Goal: Transaction & Acquisition: Subscribe to service/newsletter

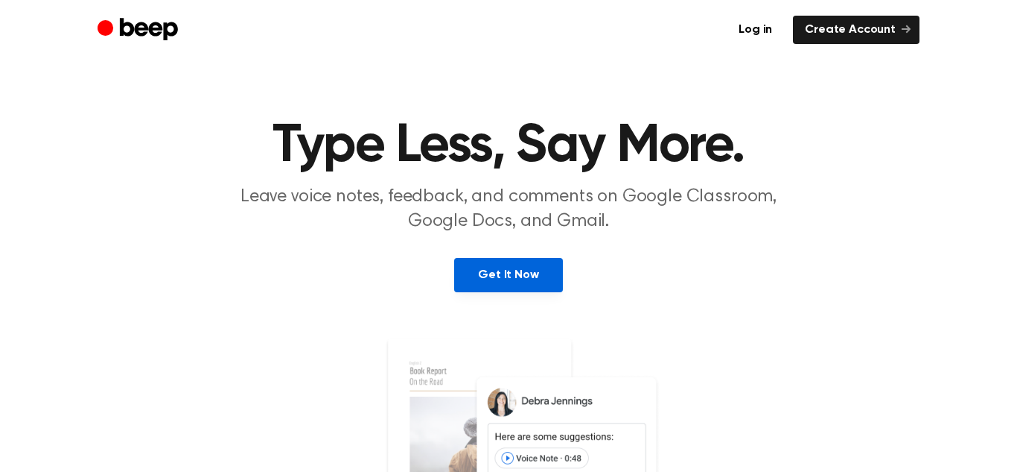
click at [520, 283] on link "Get It Now" at bounding box center [508, 275] width 108 height 34
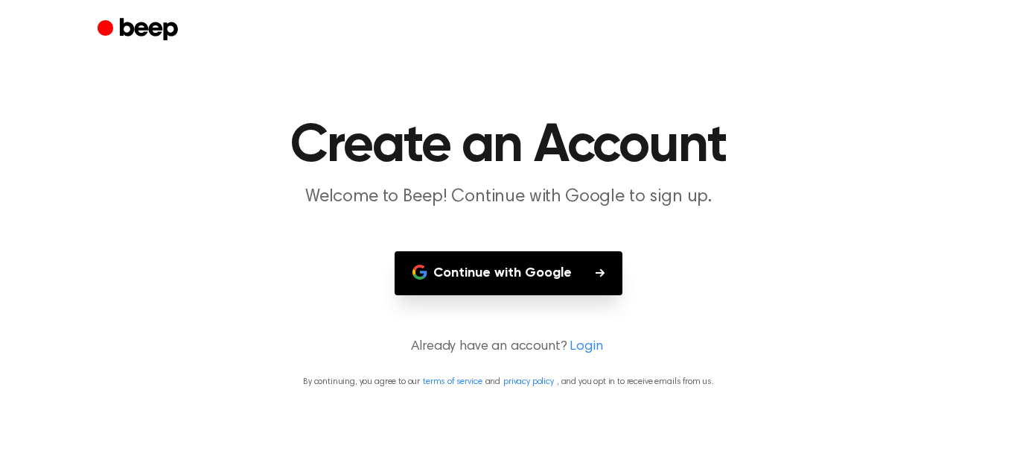
click at [485, 259] on button "Continue with Google" at bounding box center [509, 273] width 228 height 44
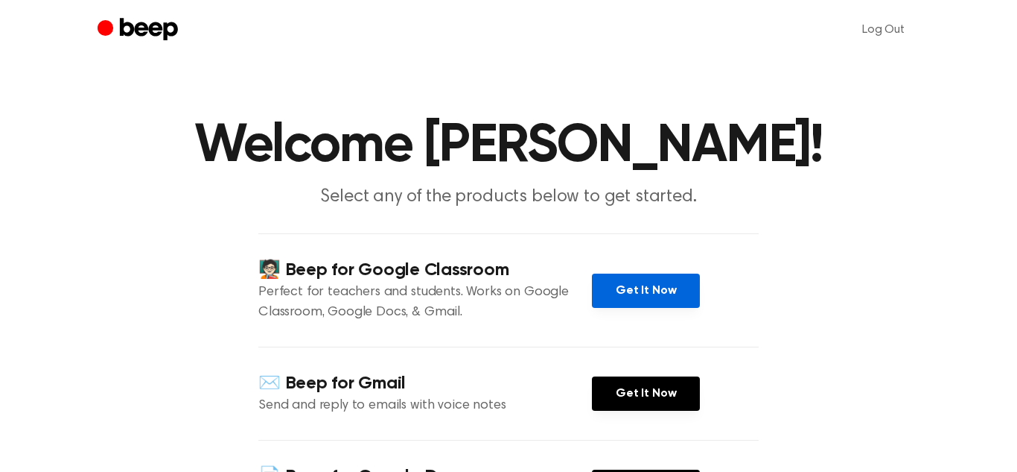
click at [645, 297] on link "Get It Now" at bounding box center [646, 290] width 108 height 34
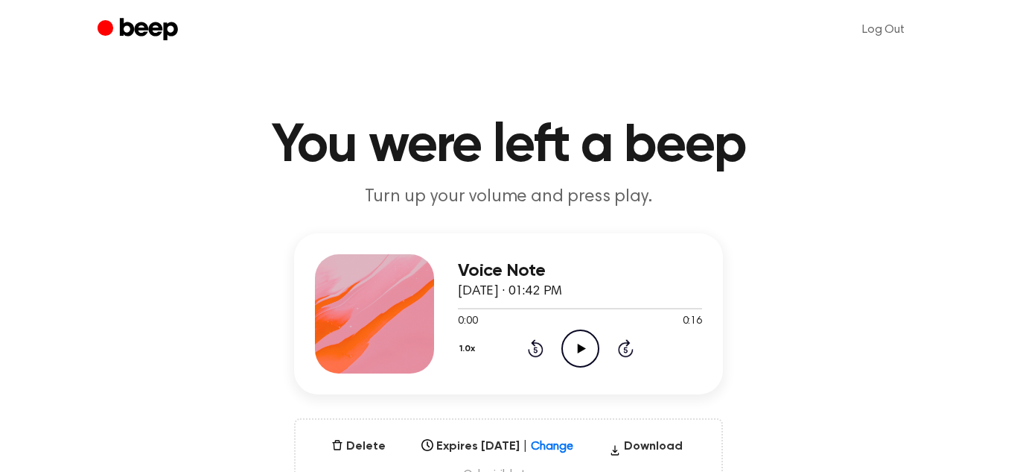
click at [575, 342] on icon "Play Audio" at bounding box center [581, 348] width 38 height 38
click at [565, 340] on icon "Pause Audio" at bounding box center [581, 348] width 38 height 38
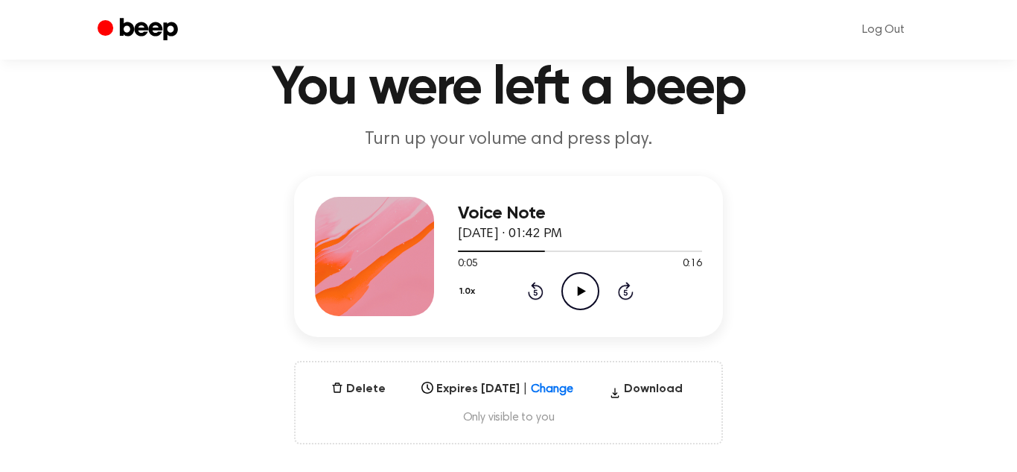
scroll to position [58, 0]
click at [352, 379] on button "Delete" at bounding box center [359, 388] width 66 height 18
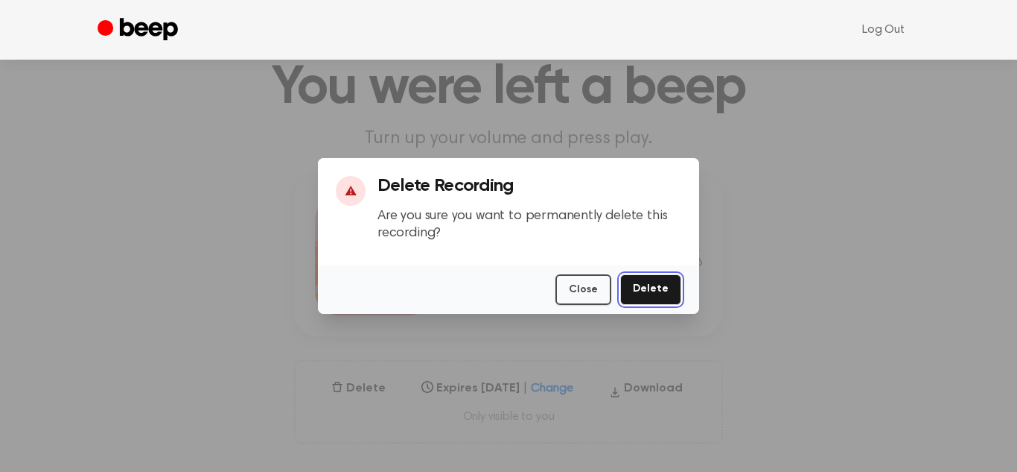
click at [655, 297] on button "Delete" at bounding box center [650, 289] width 61 height 31
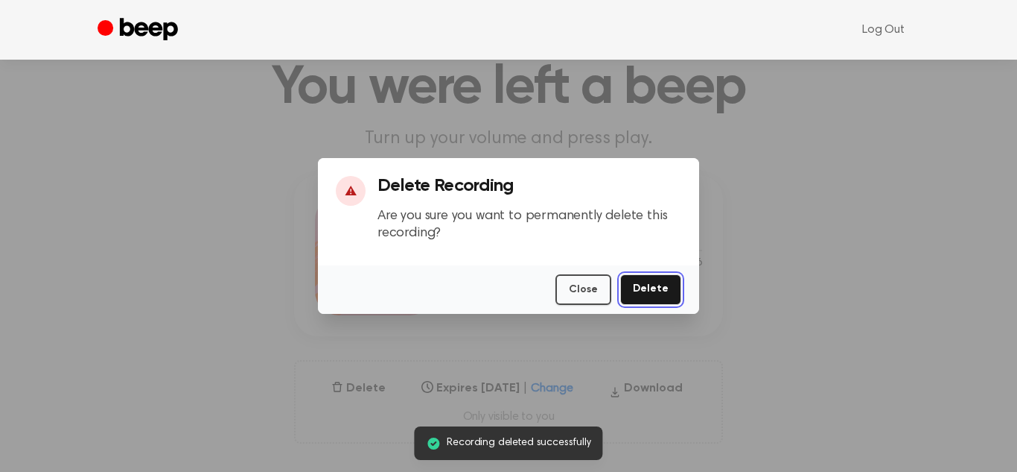
click at [655, 297] on button "Delete" at bounding box center [650, 289] width 61 height 31
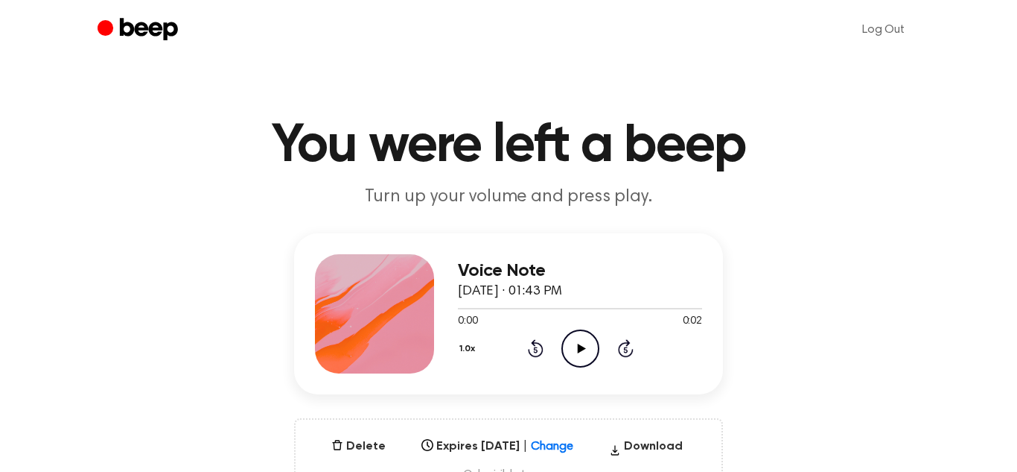
click at [585, 343] on icon "Play Audio" at bounding box center [581, 348] width 38 height 38
click at [337, 442] on icon "button" at bounding box center [337, 444] width 10 height 10
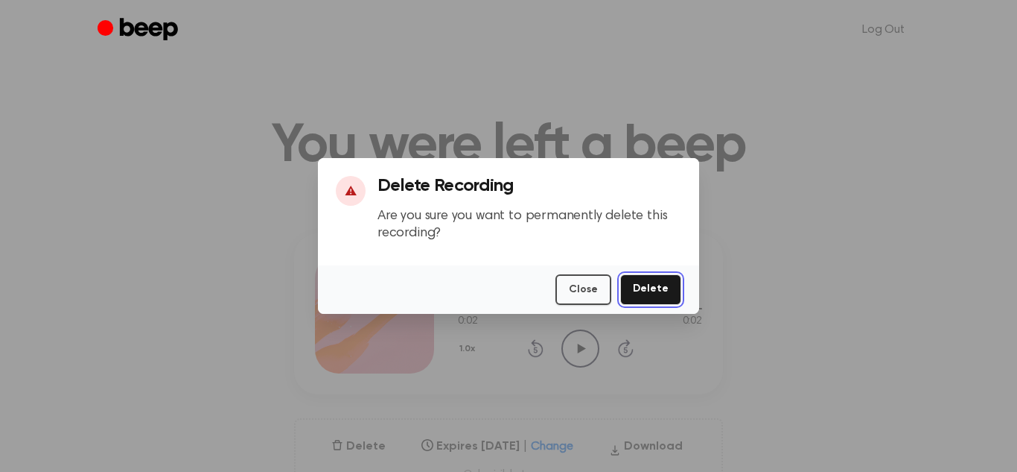
click at [640, 276] on button "Delete" at bounding box center [650, 289] width 61 height 31
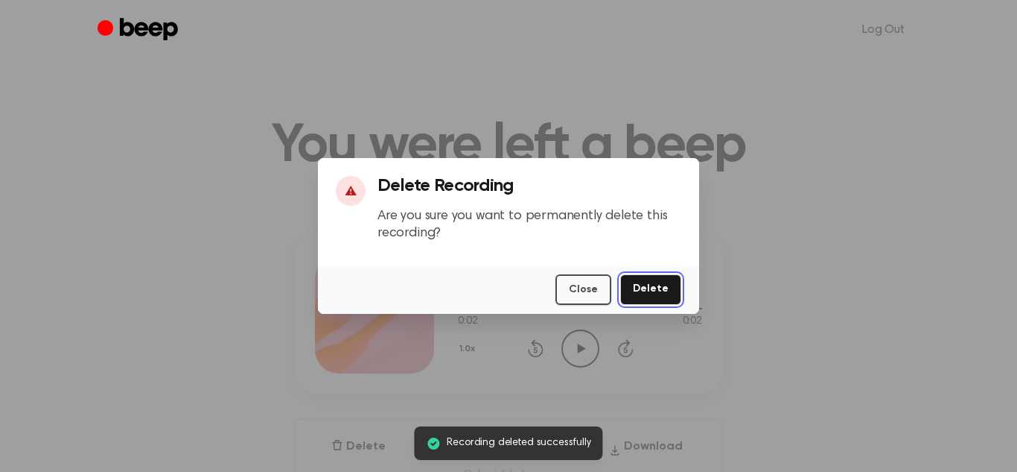
click at [658, 284] on button "Delete" at bounding box center [650, 289] width 61 height 31
